Goal: Find contact information: Find contact information

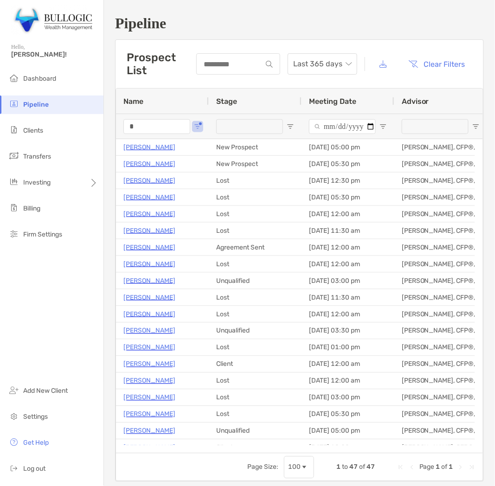
drag, startPoint x: 162, startPoint y: 127, endPoint x: 155, endPoint y: 141, distance: 16.2
click at [162, 127] on input "*" at bounding box center [156, 126] width 67 height 15
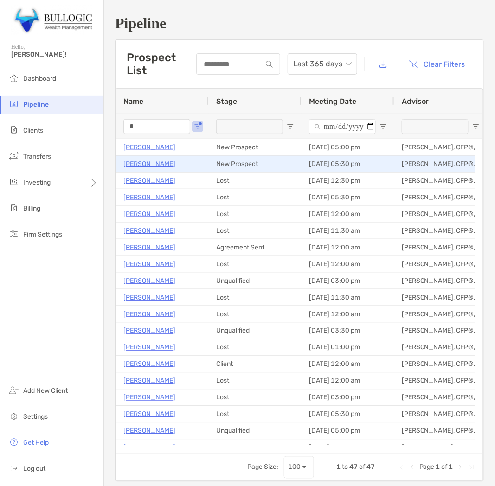
click at [145, 156] on div "Chibuzo Odigwe" at bounding box center [162, 164] width 93 height 16
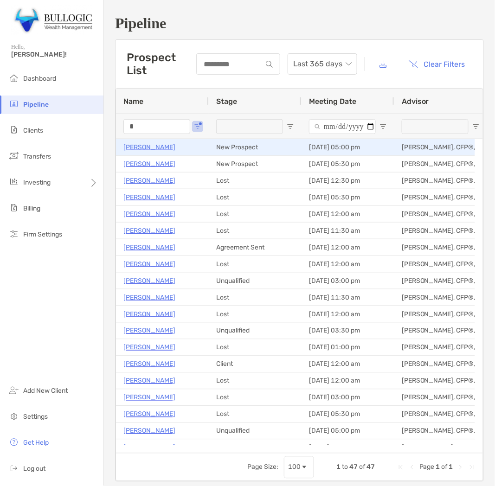
click at [141, 141] on p "[PERSON_NAME]" at bounding box center [149, 147] width 52 height 12
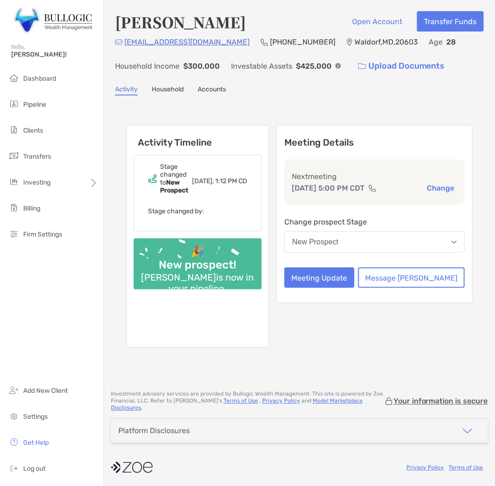
drag, startPoint x: 145, startPoint y: 38, endPoint x: 211, endPoint y: 40, distance: 66.8
click at [211, 40] on p "[EMAIL_ADDRESS][DOMAIN_NAME]" at bounding box center [186, 42] width 125 height 12
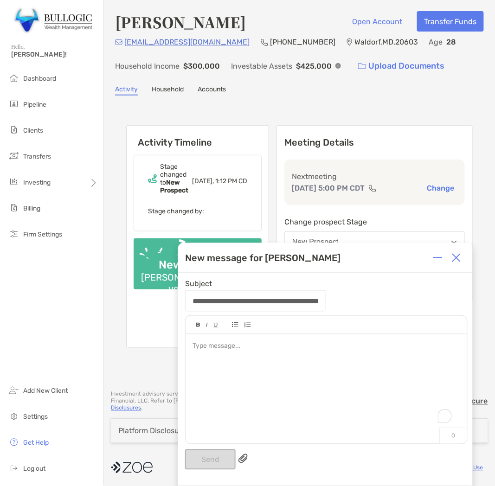
drag, startPoint x: 226, startPoint y: 40, endPoint x: 126, endPoint y: 44, distance: 99.8
click at [126, 44] on div "patmoore4410@gmail.com (240) 439-5510 Waldorf , MD , 20603 Age 28 Household Inc…" at bounding box center [299, 56] width 369 height 40
click at [460, 259] on img at bounding box center [456, 257] width 9 height 9
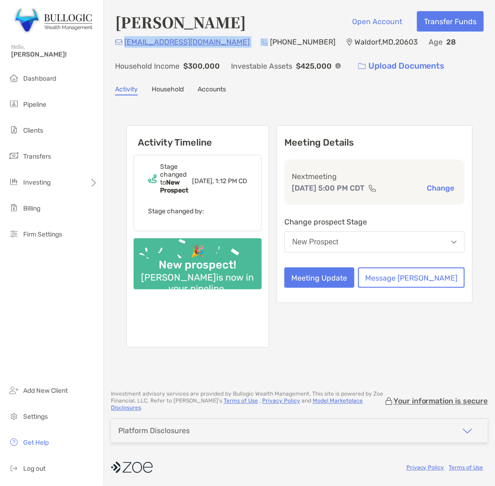
drag, startPoint x: 222, startPoint y: 45, endPoint x: 124, endPoint y: 45, distance: 97.9
click at [124, 45] on div "patmoore4410@gmail.com (240) 439-5510 Waldorf , MD , 20603 Age 28 Household Inc…" at bounding box center [299, 56] width 369 height 40
copy p "[EMAIL_ADDRESS][DOMAIN_NAME]"
drag, startPoint x: 294, startPoint y: 42, endPoint x: 231, endPoint y: 42, distance: 63.1
click at [231, 42] on div "patmoore4410@gmail.com (240) 439-5510 Waldorf , MD , 20603 Age 28 Household Inc…" at bounding box center [299, 56] width 369 height 40
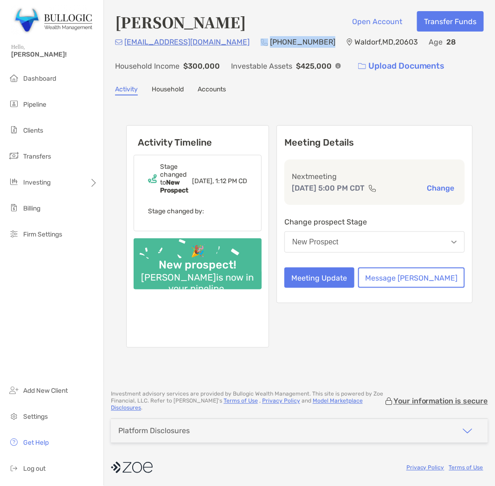
copy div "[PHONE_NUMBER]"
